Goal: Transaction & Acquisition: Obtain resource

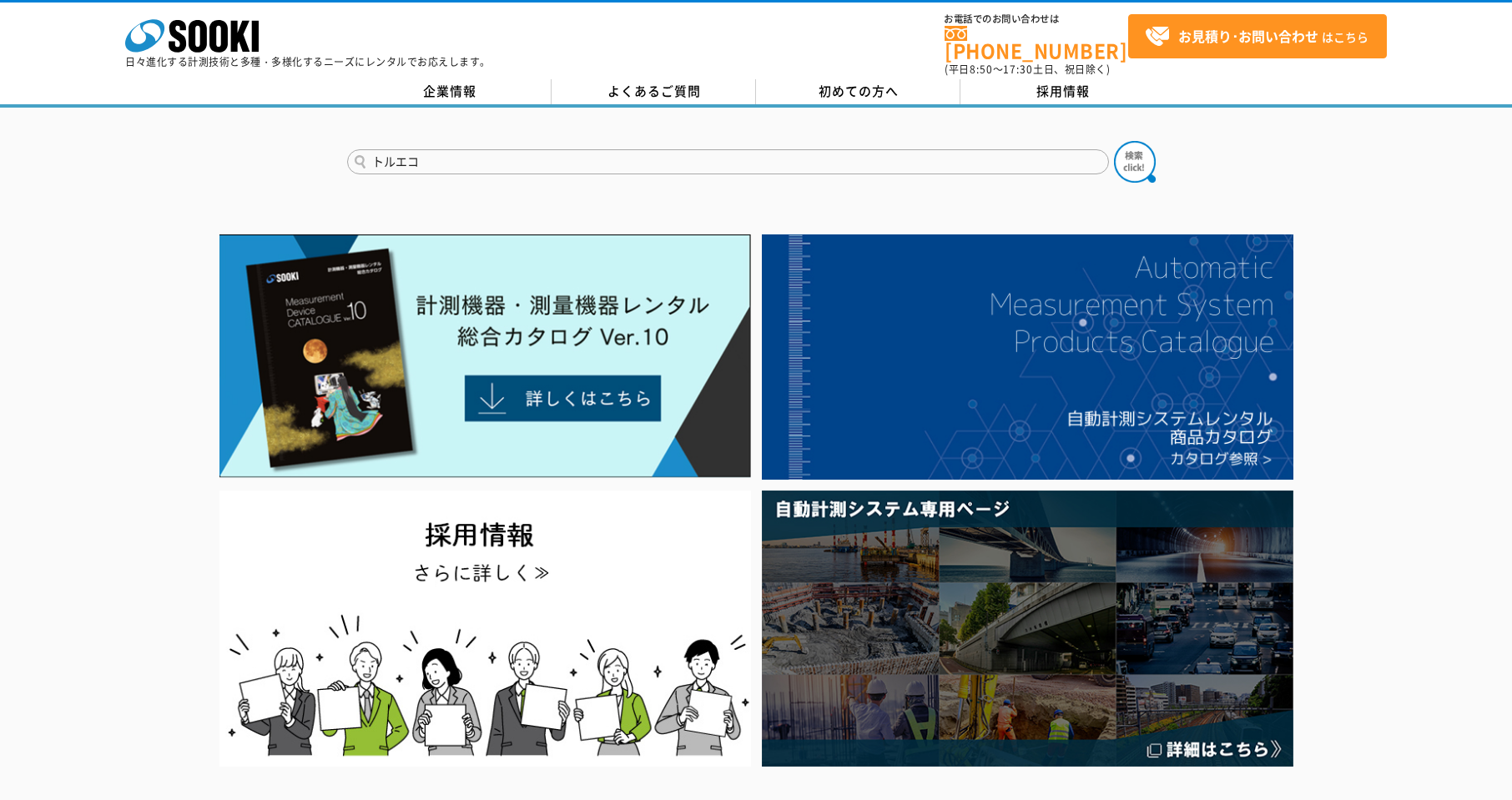
type input "トルエコ"
click at [1114, 141] on button at bounding box center [1135, 162] width 42 height 42
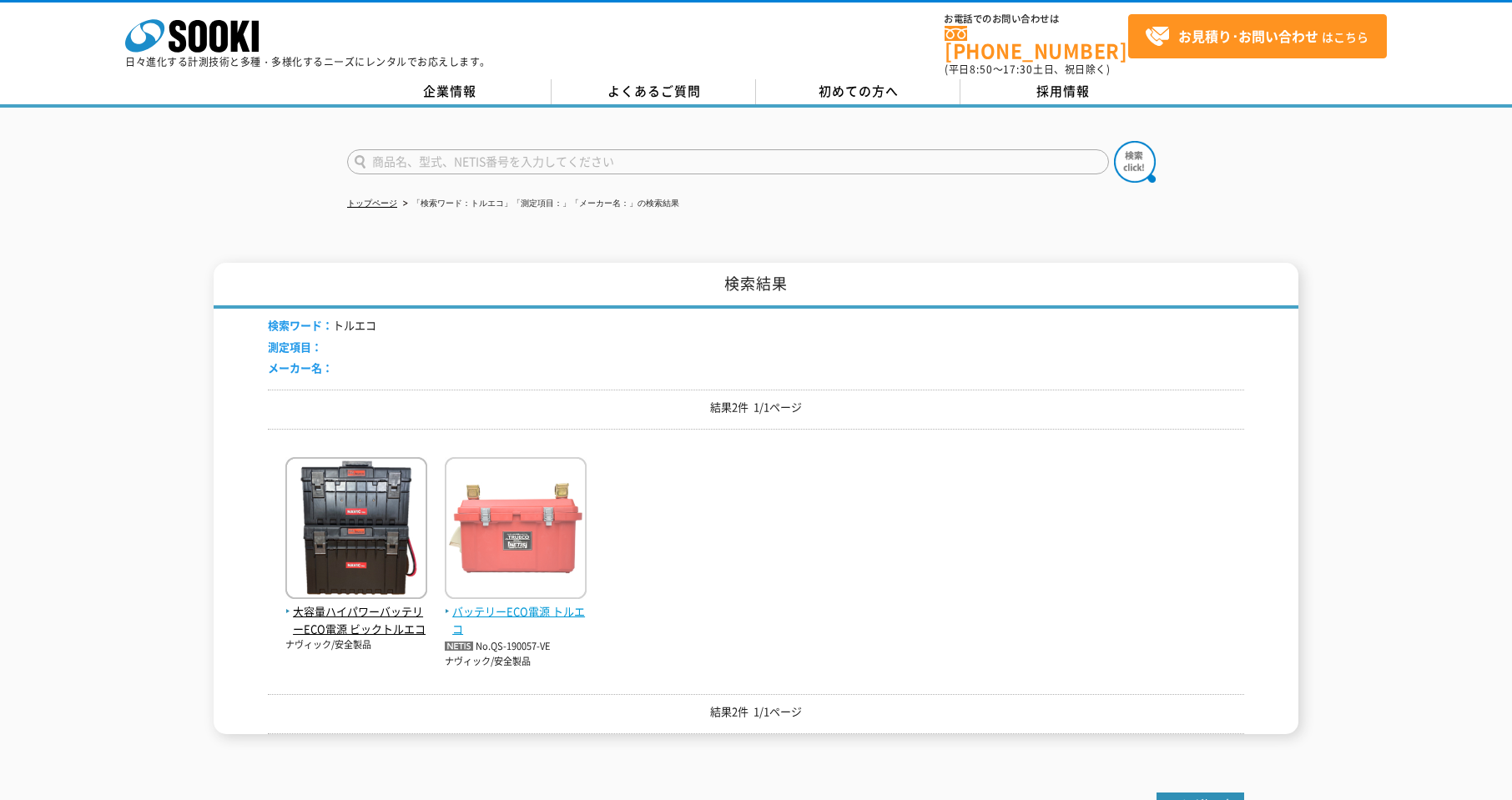
click at [536, 533] on img at bounding box center [515, 530] width 142 height 146
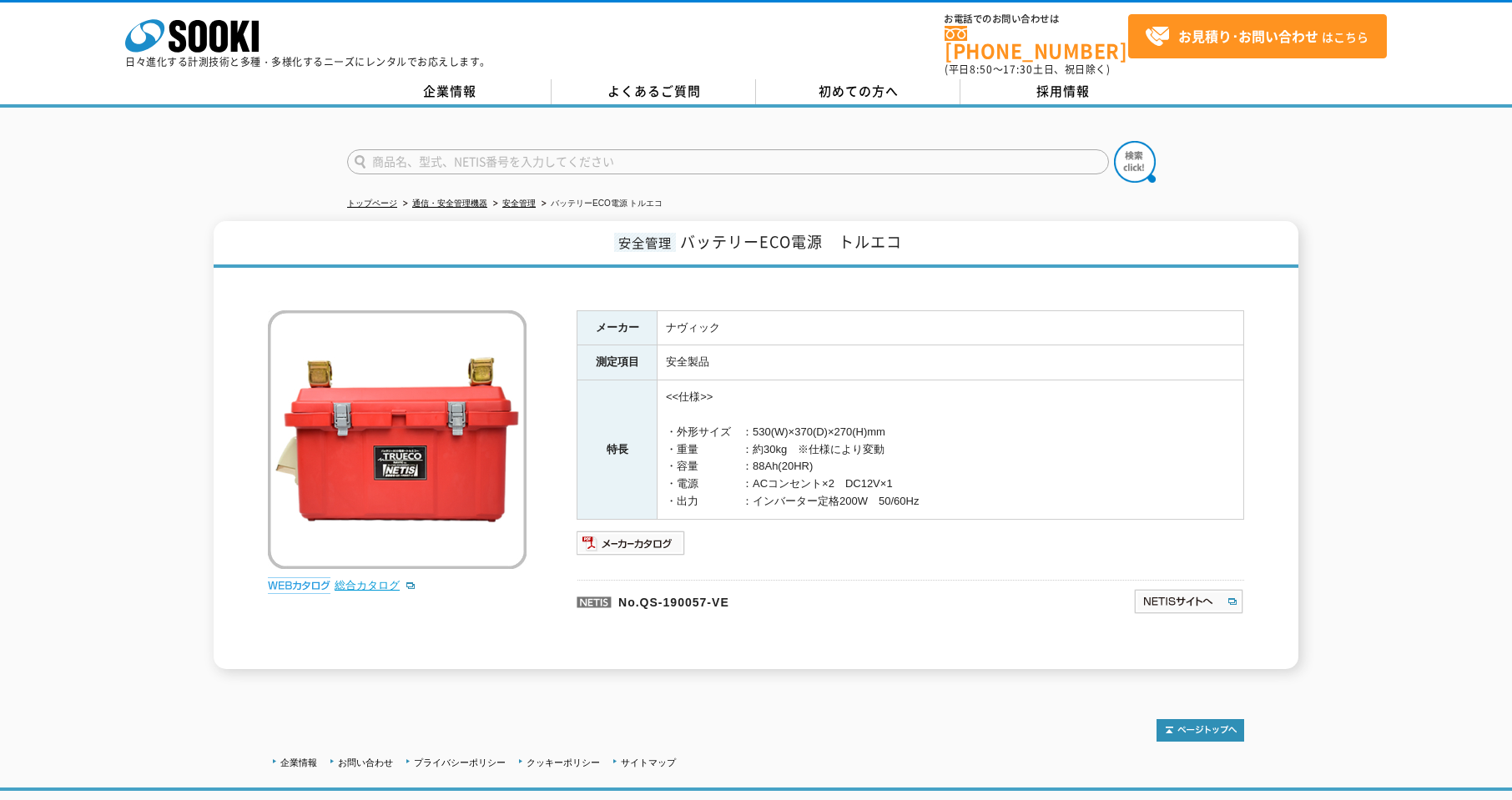
click at [398, 579] on link "総合カタログ" at bounding box center [375, 586] width 82 height 13
